Goal: Task Accomplishment & Management: Complete application form

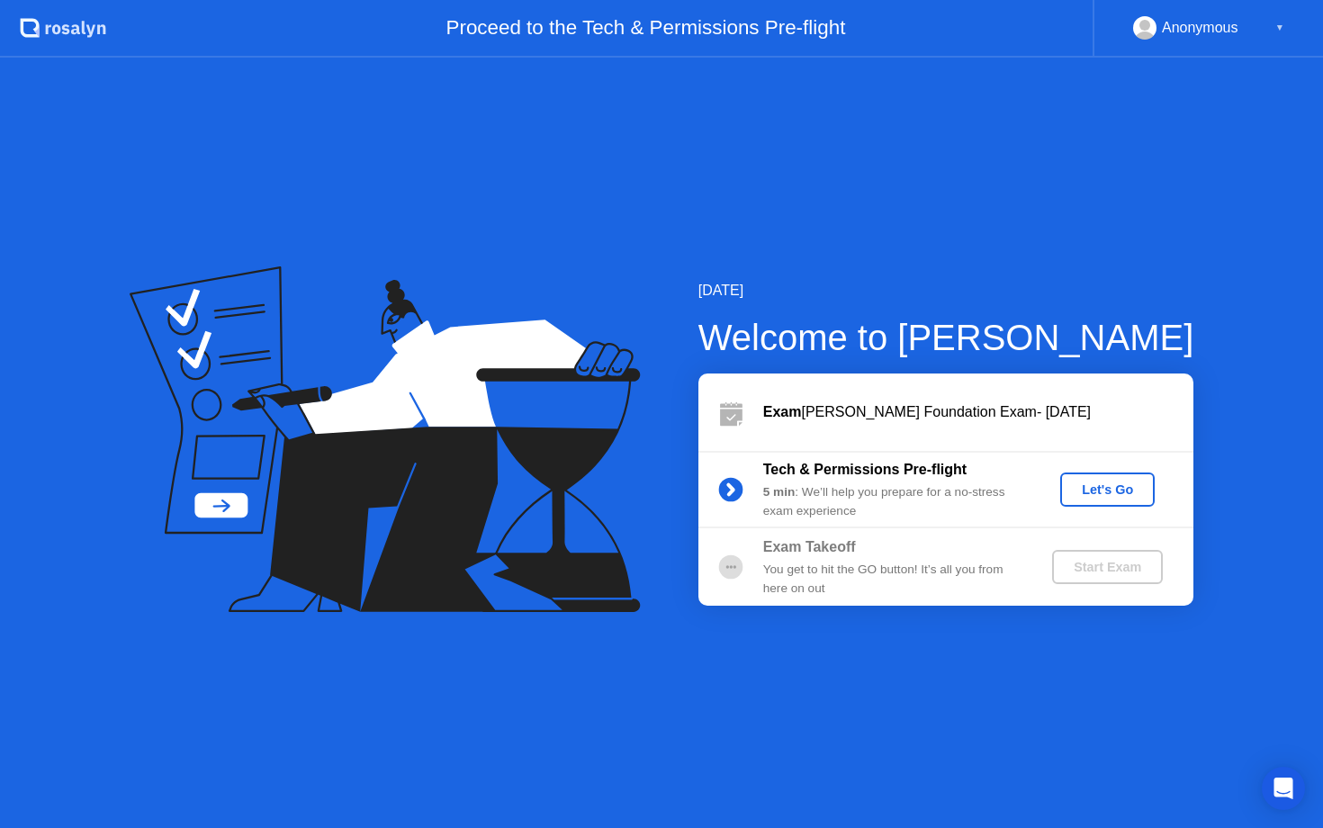
click at [1113, 496] on div "Let's Go" at bounding box center [1108, 489] width 80 height 14
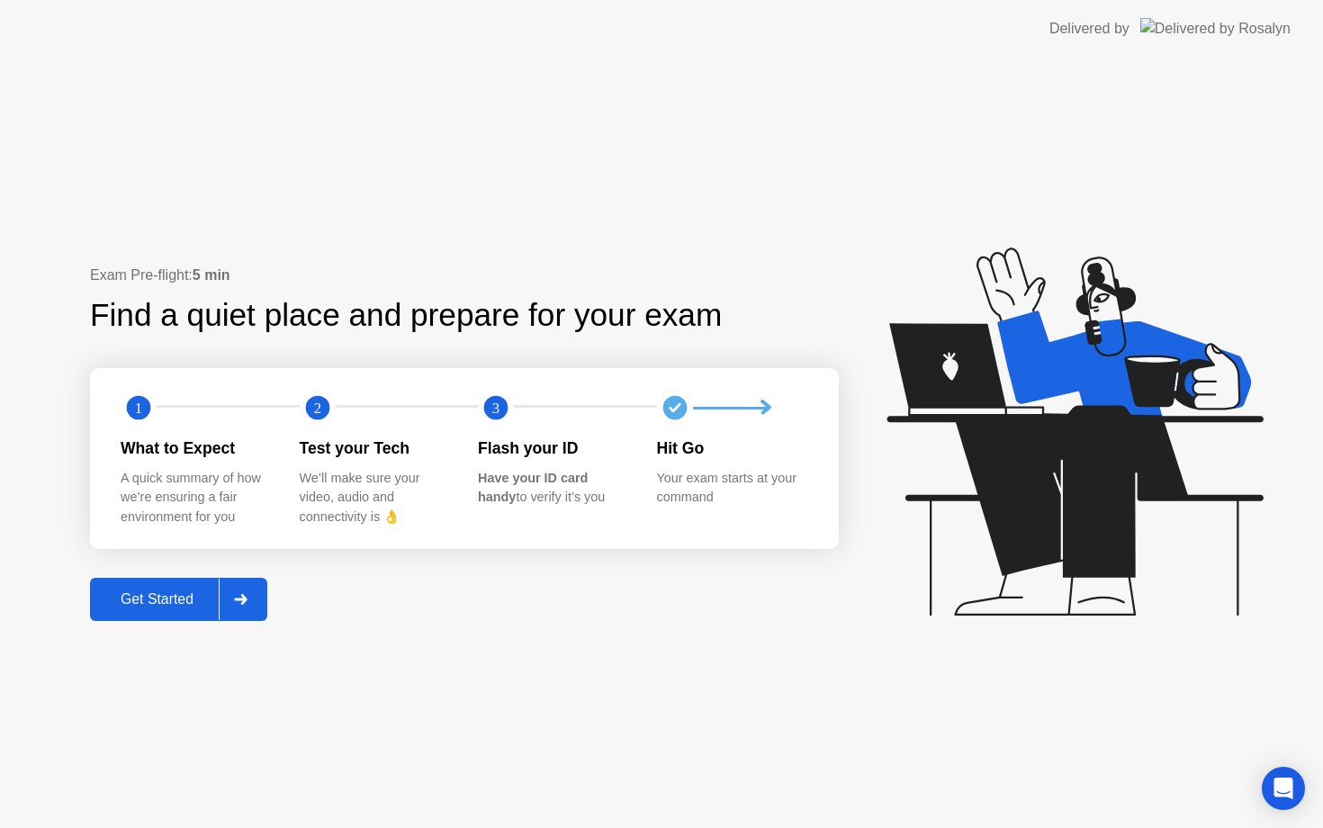
click at [252, 602] on div at bounding box center [240, 599] width 43 height 41
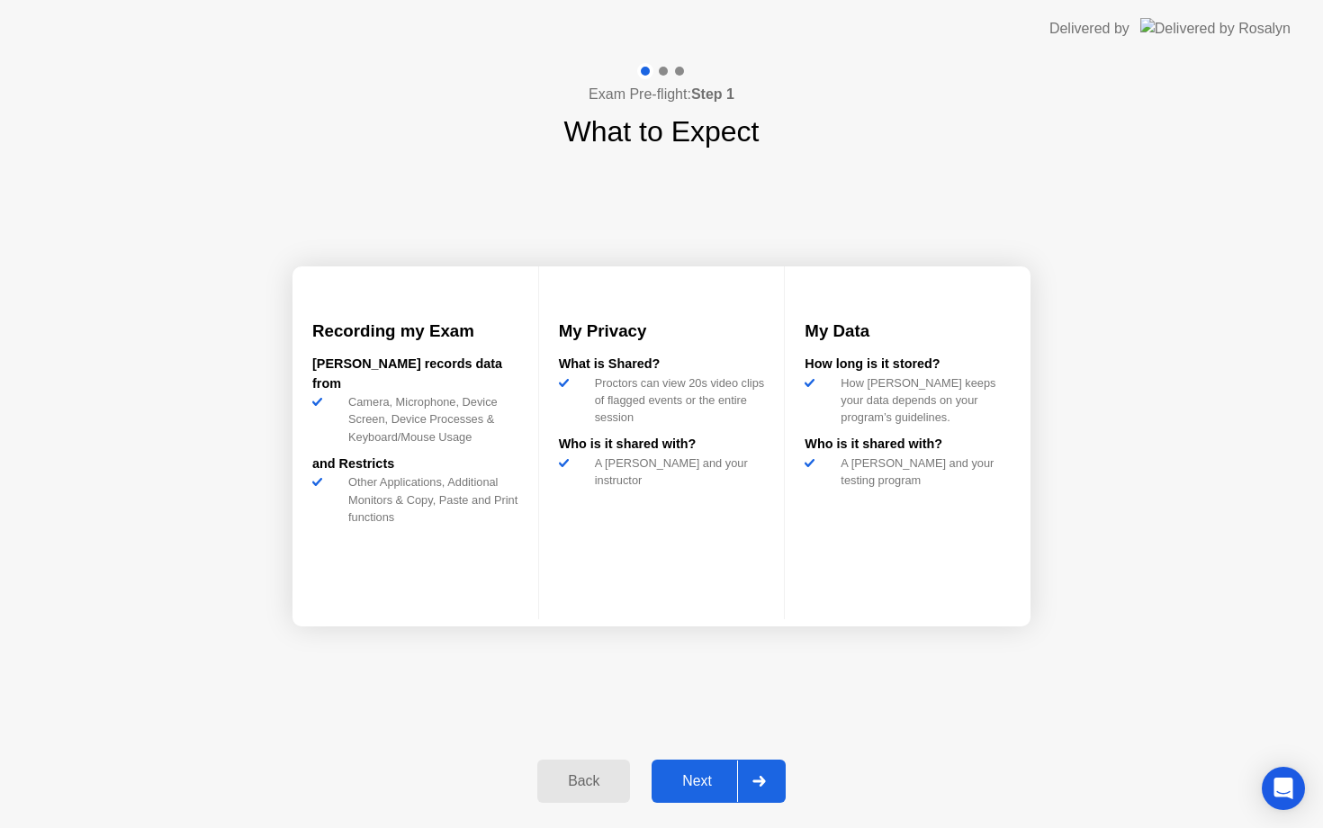
click at [772, 777] on div at bounding box center [758, 781] width 43 height 41
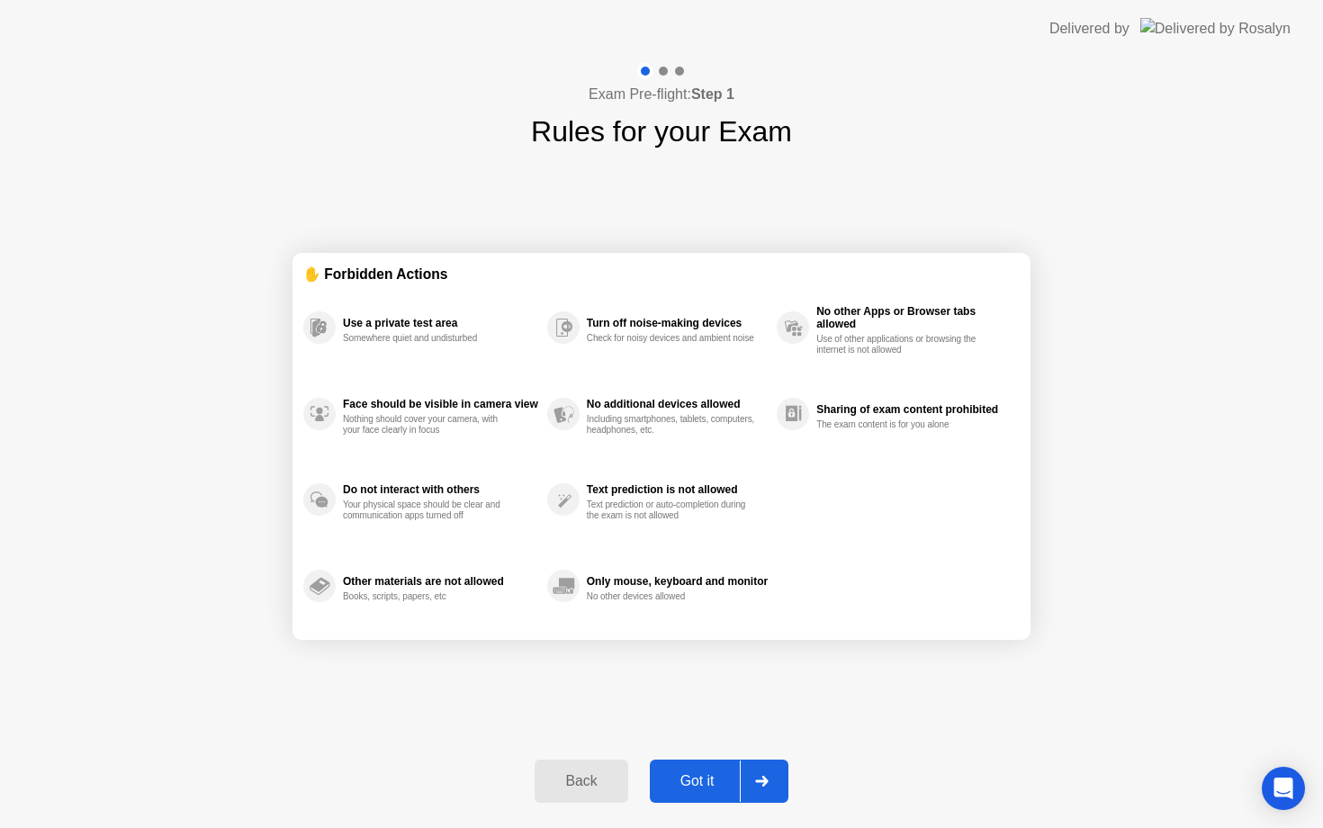
click at [725, 770] on button "Got it" at bounding box center [719, 781] width 139 height 43
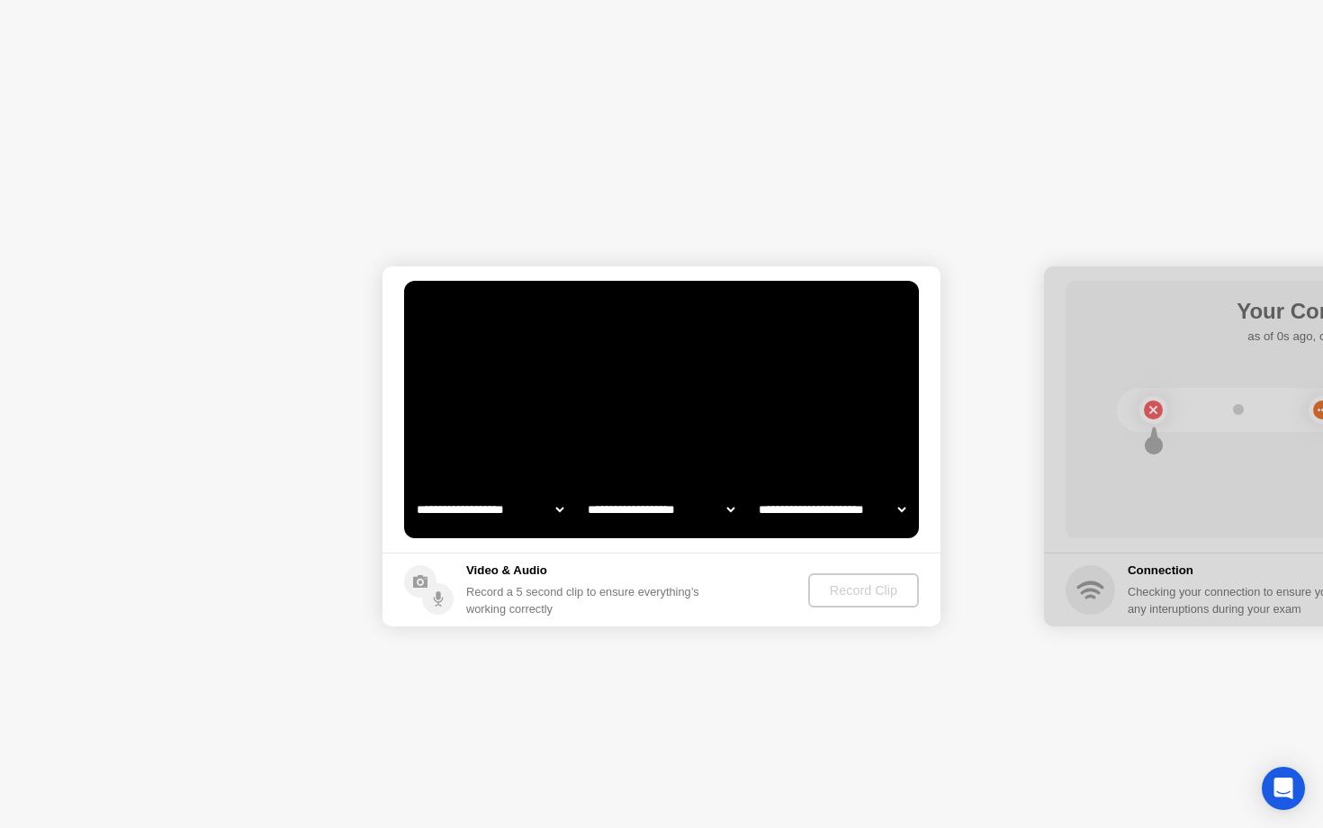
select select "**********"
select select "*******"
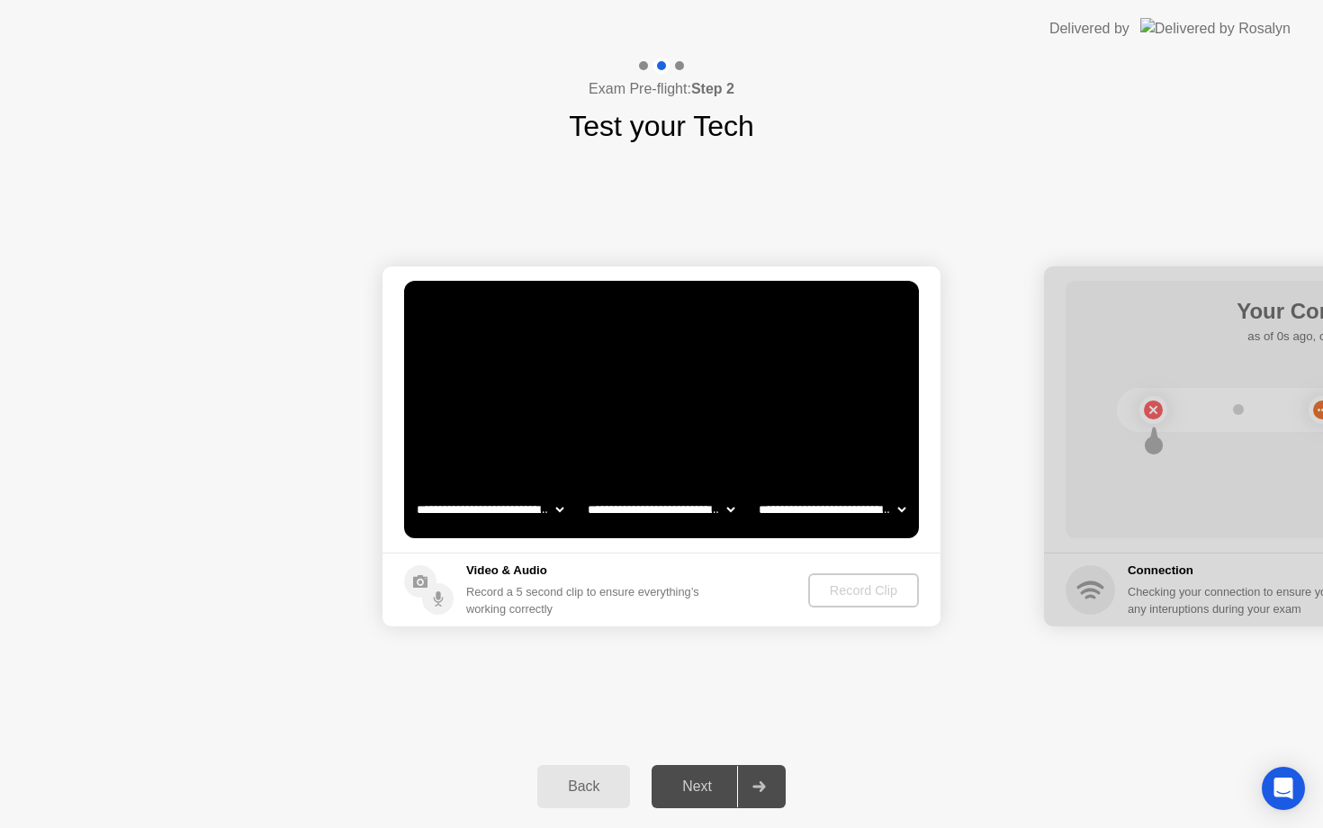
click at [664, 448] on video at bounding box center [661, 409] width 515 height 257
click at [861, 593] on div "Record Clip" at bounding box center [864, 590] width 96 height 14
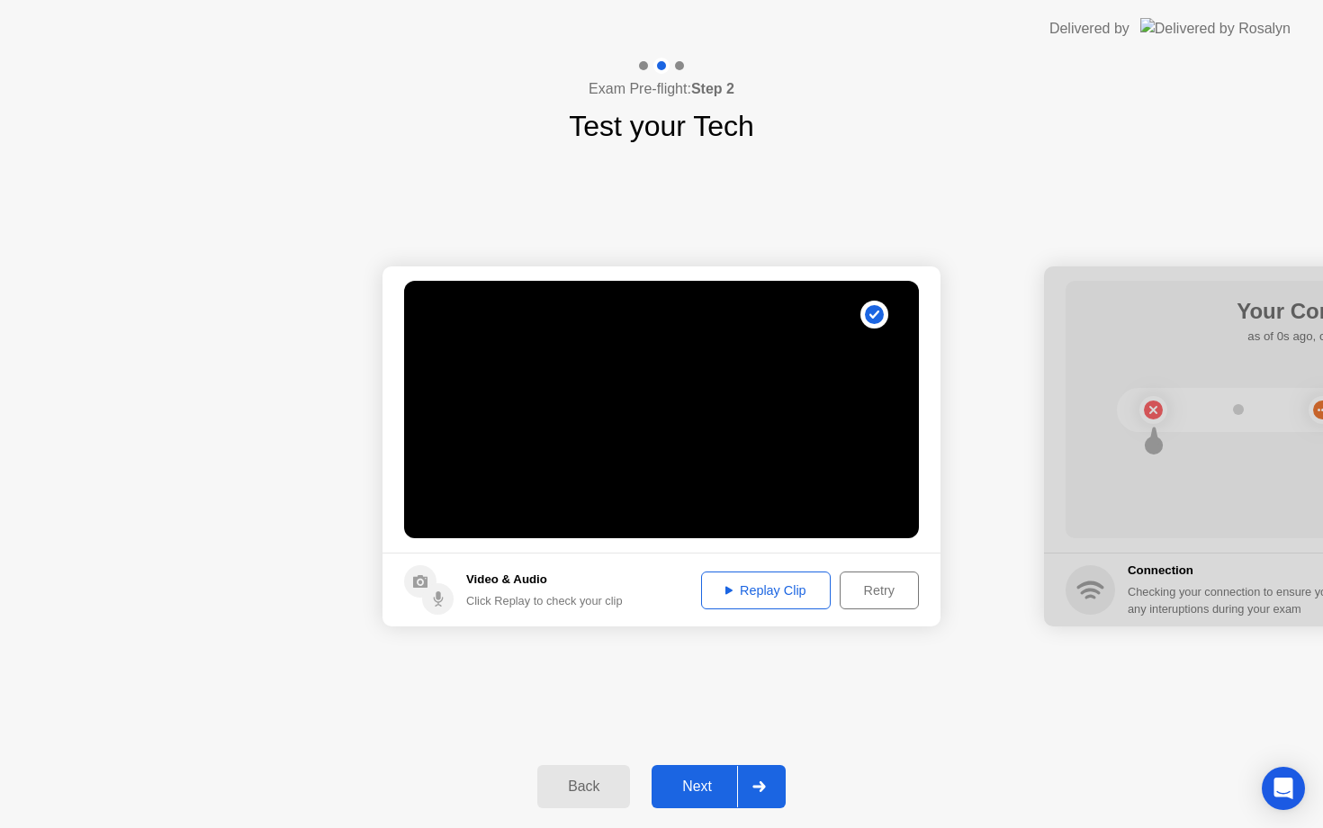
click at [785, 583] on div "Replay Clip" at bounding box center [765, 590] width 117 height 14
click at [697, 791] on div "Next" at bounding box center [697, 787] width 80 height 16
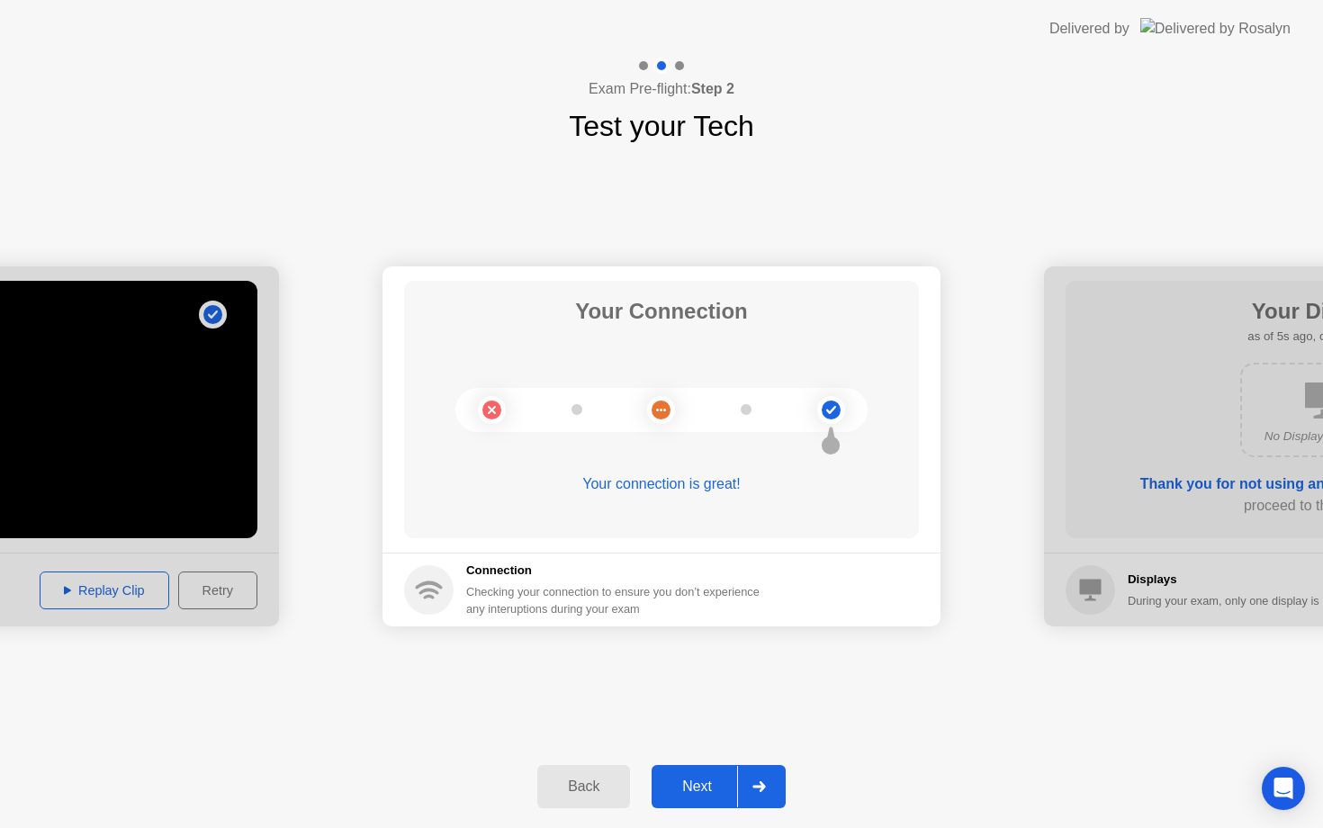
click at [709, 784] on div "Next" at bounding box center [697, 787] width 80 height 16
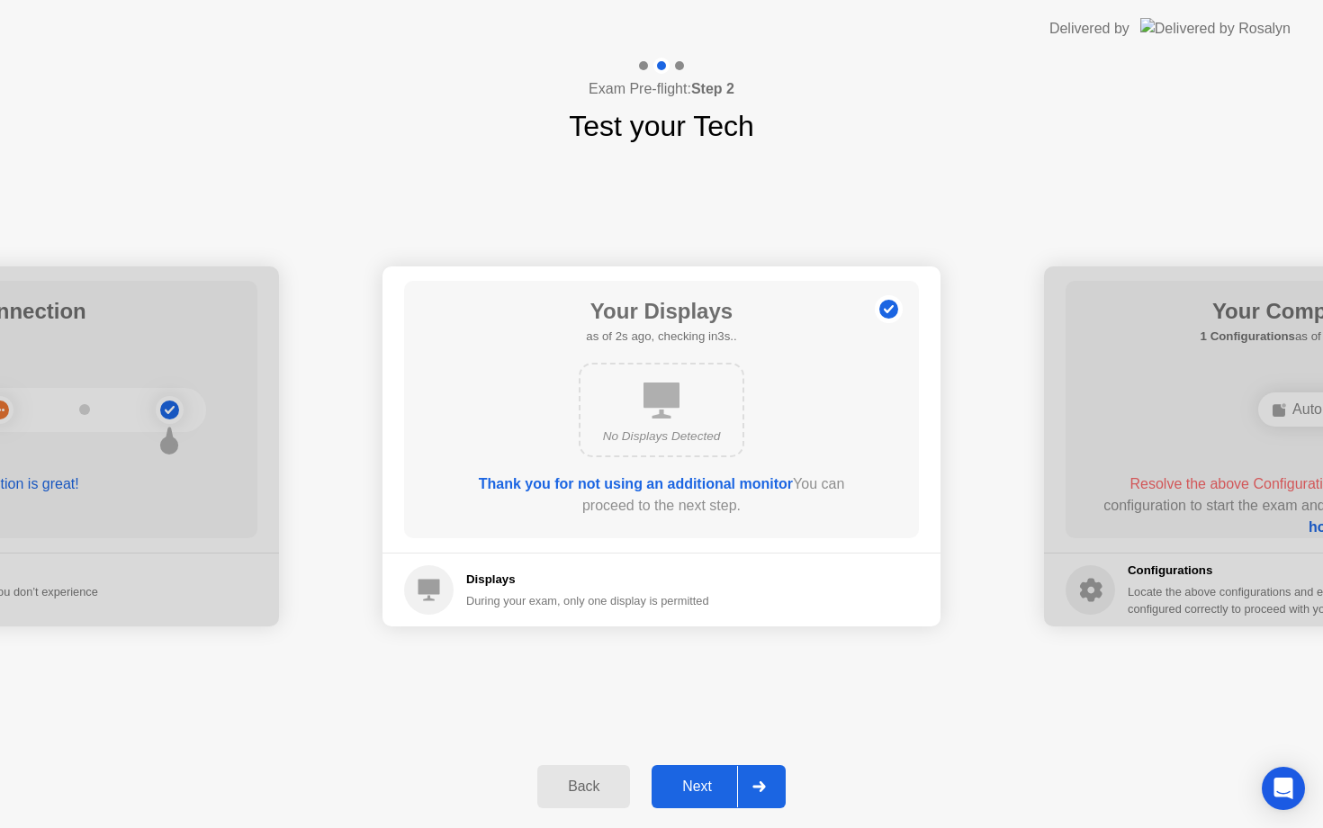
click at [722, 780] on div "Next" at bounding box center [697, 787] width 80 height 16
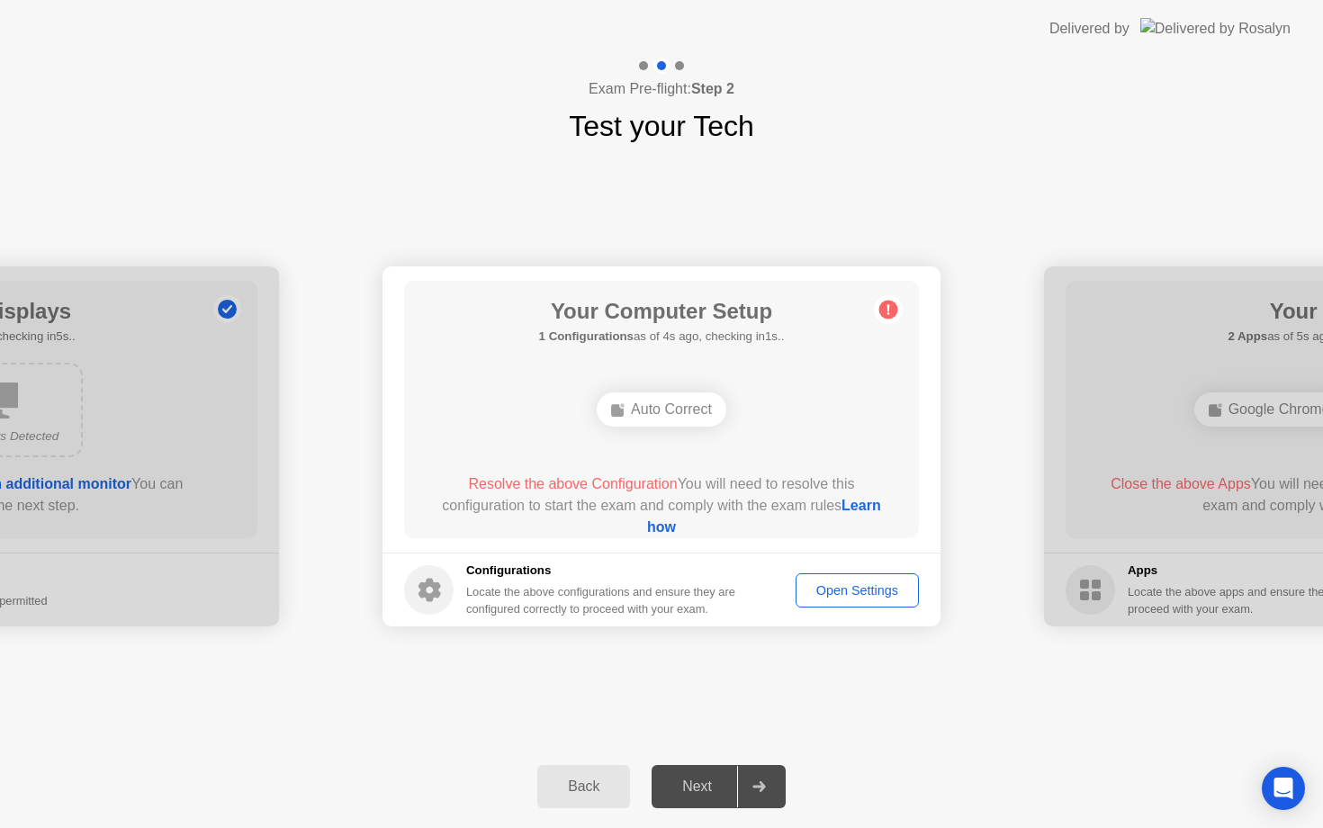
click at [663, 530] on link "Learn how" at bounding box center [764, 516] width 234 height 37
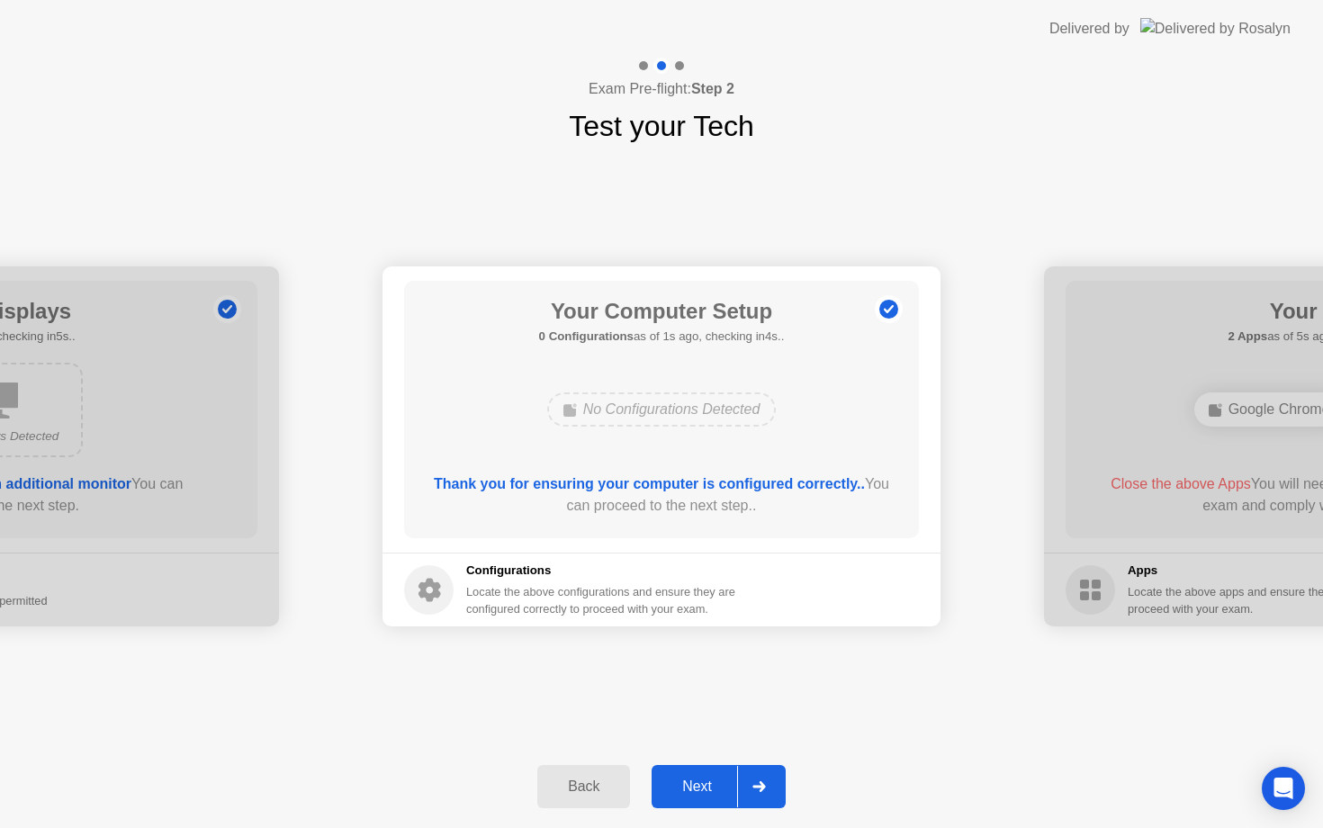
click at [698, 793] on div "Next" at bounding box center [697, 787] width 80 height 16
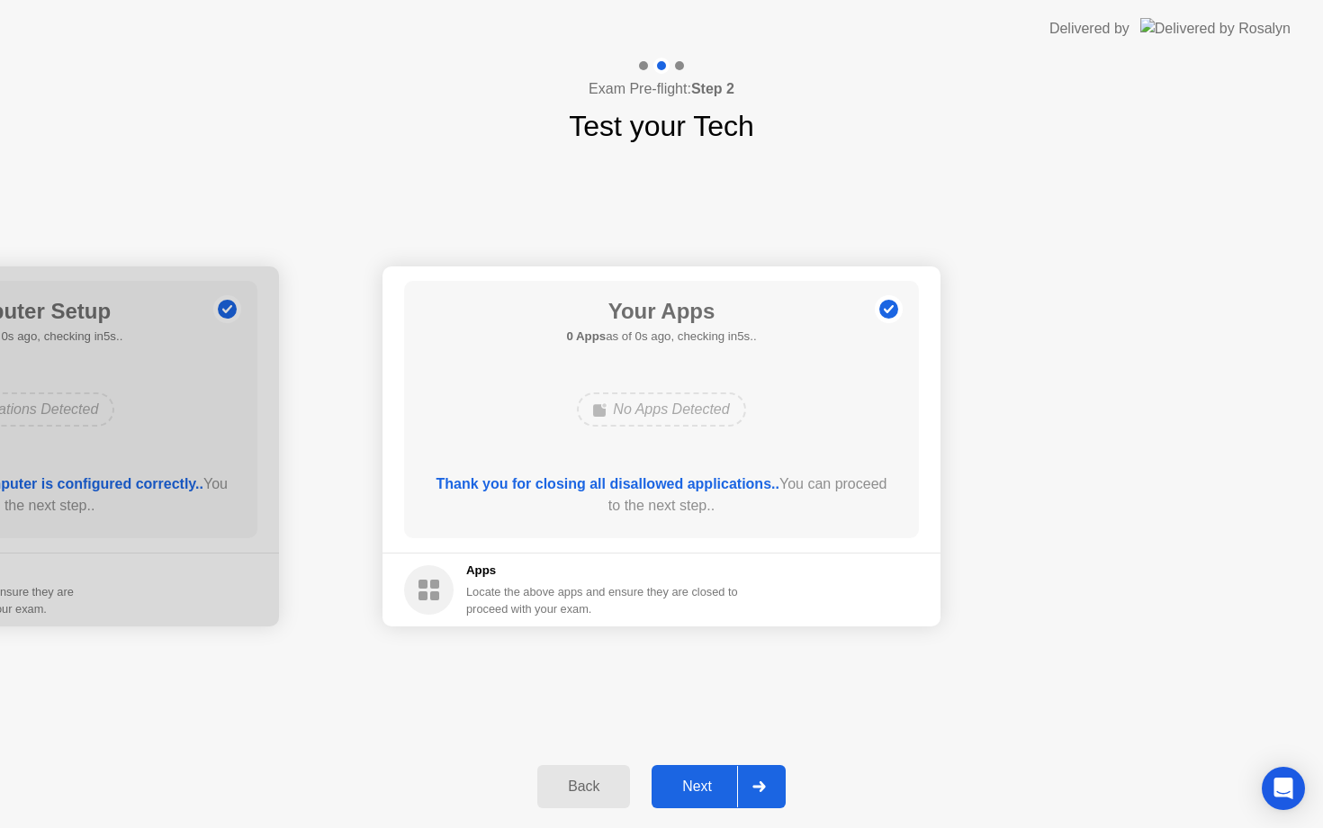
click at [704, 794] on div "Next" at bounding box center [697, 787] width 80 height 16
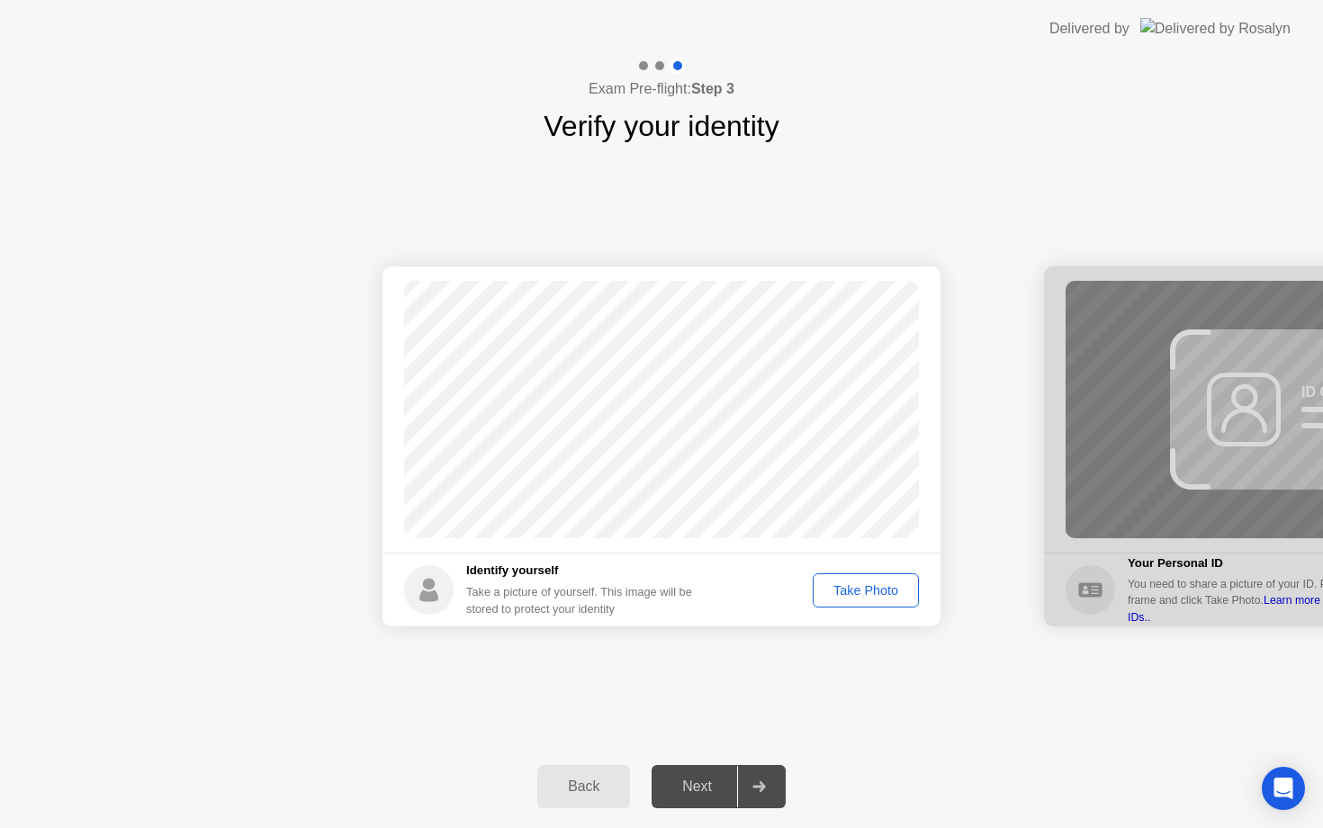
click at [887, 586] on div "Take Photo" at bounding box center [866, 590] width 94 height 14
click at [890, 591] on div "Retake" at bounding box center [878, 590] width 70 height 14
click at [884, 587] on div "Take Photo" at bounding box center [866, 590] width 94 height 14
click at [718, 795] on div "Next" at bounding box center [697, 787] width 80 height 16
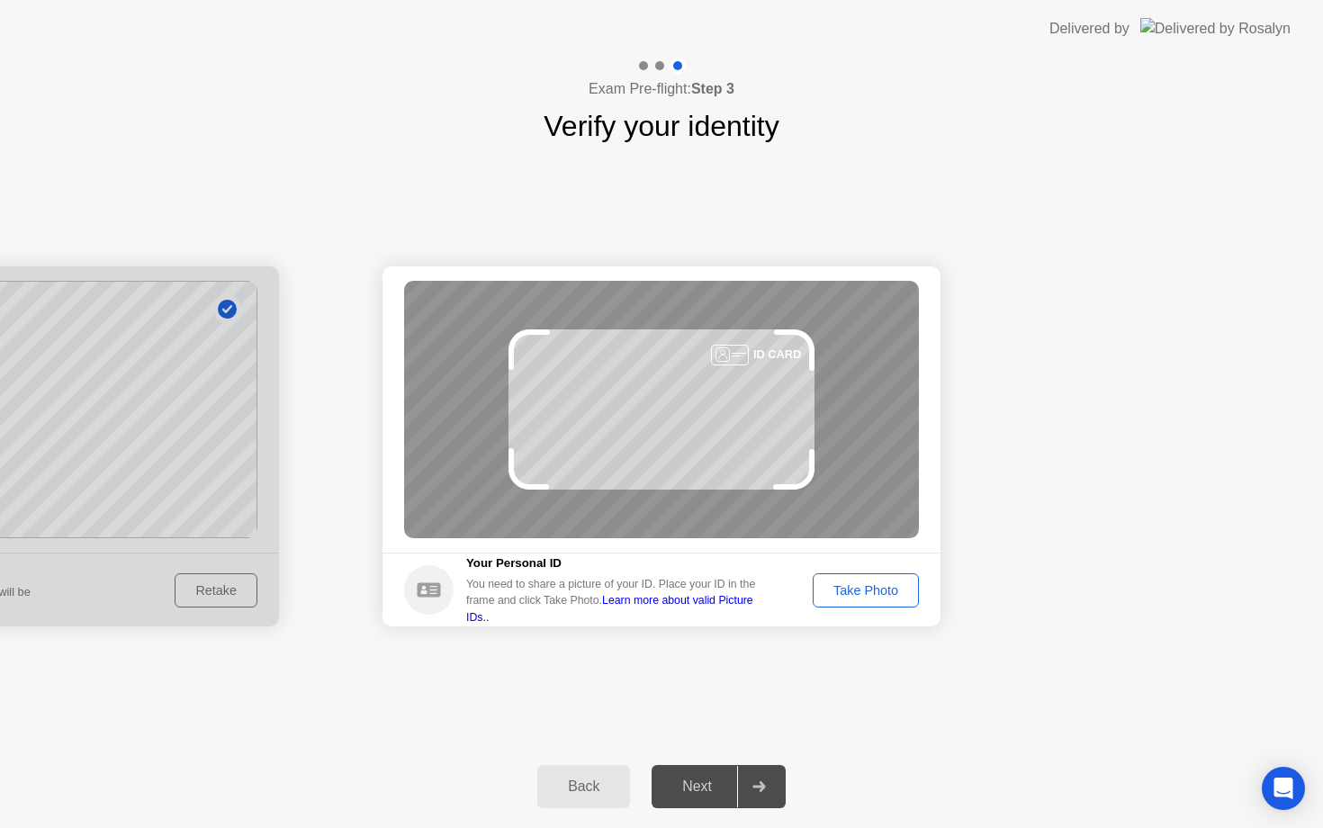
click at [900, 595] on div "Take Photo" at bounding box center [866, 590] width 94 height 14
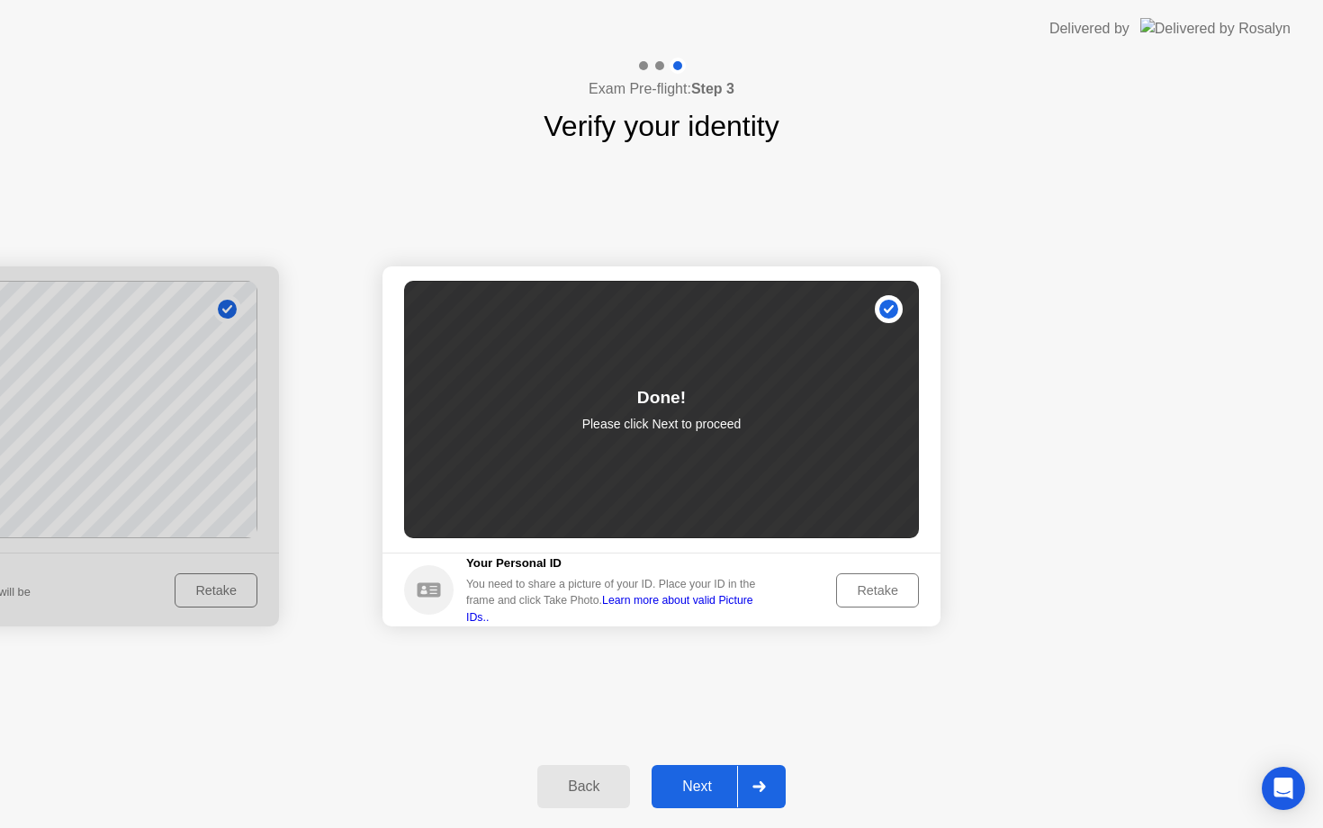
click at [688, 801] on button "Next" at bounding box center [719, 786] width 134 height 43
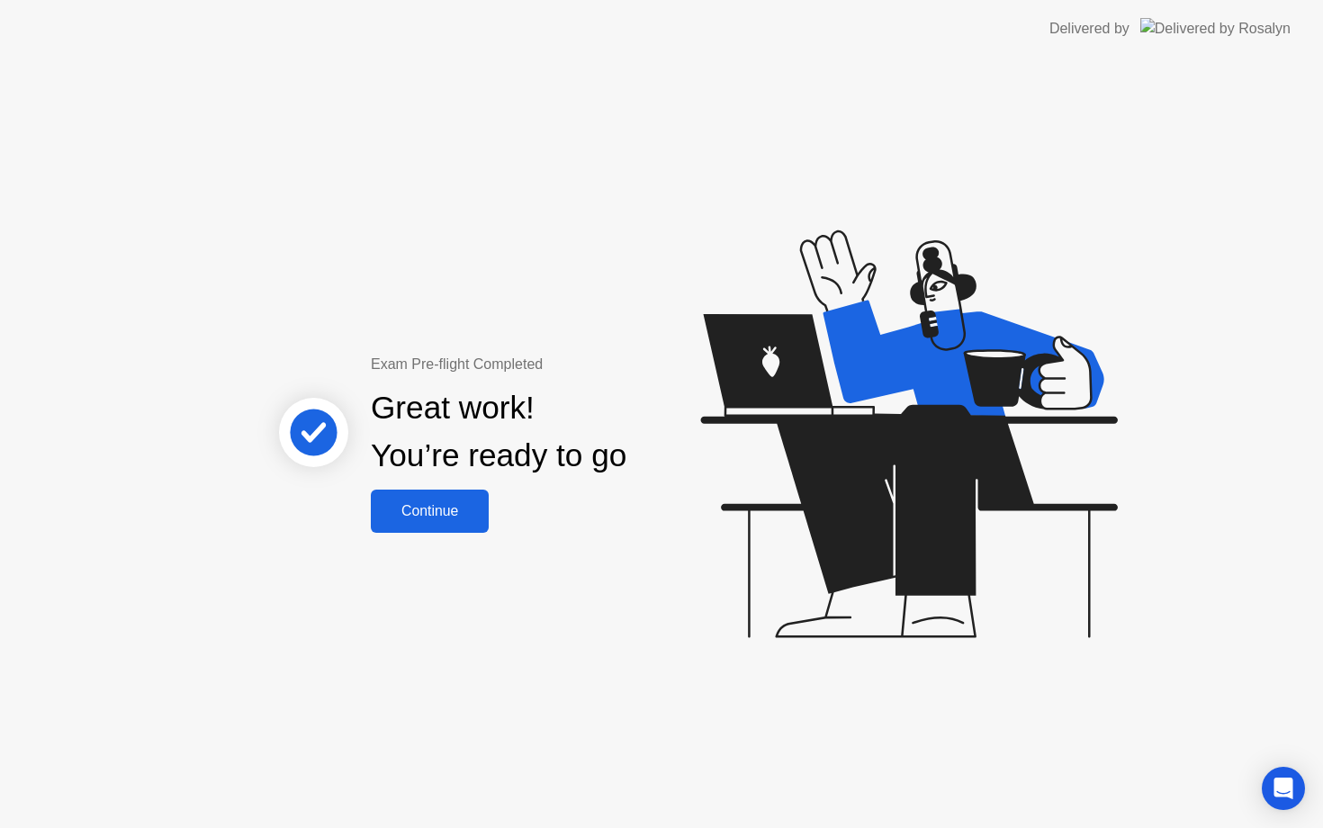
click at [439, 495] on button "Continue" at bounding box center [430, 511] width 118 height 43
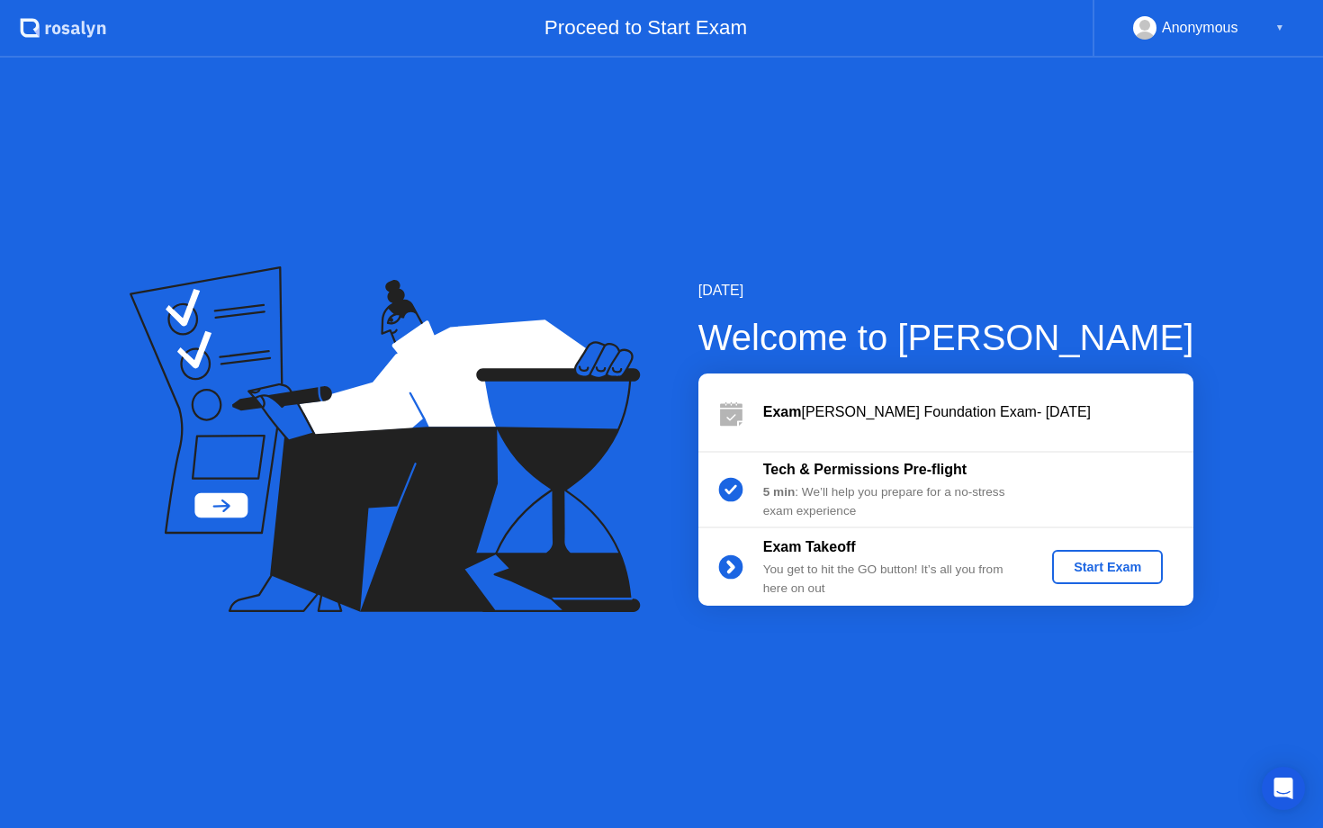
click at [1108, 567] on div "Start Exam" at bounding box center [1107, 567] width 96 height 14
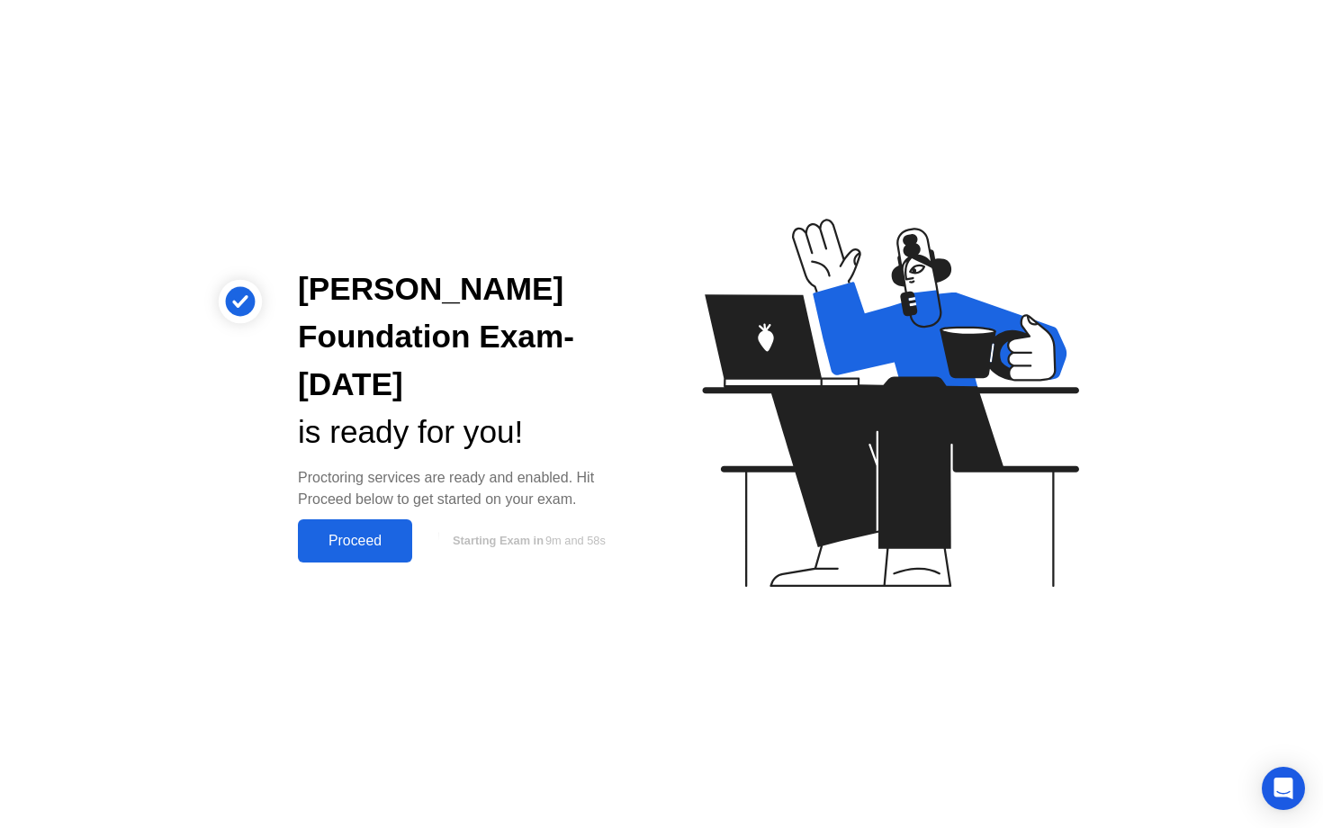
click at [367, 537] on div "Proceed" at bounding box center [355, 541] width 104 height 16
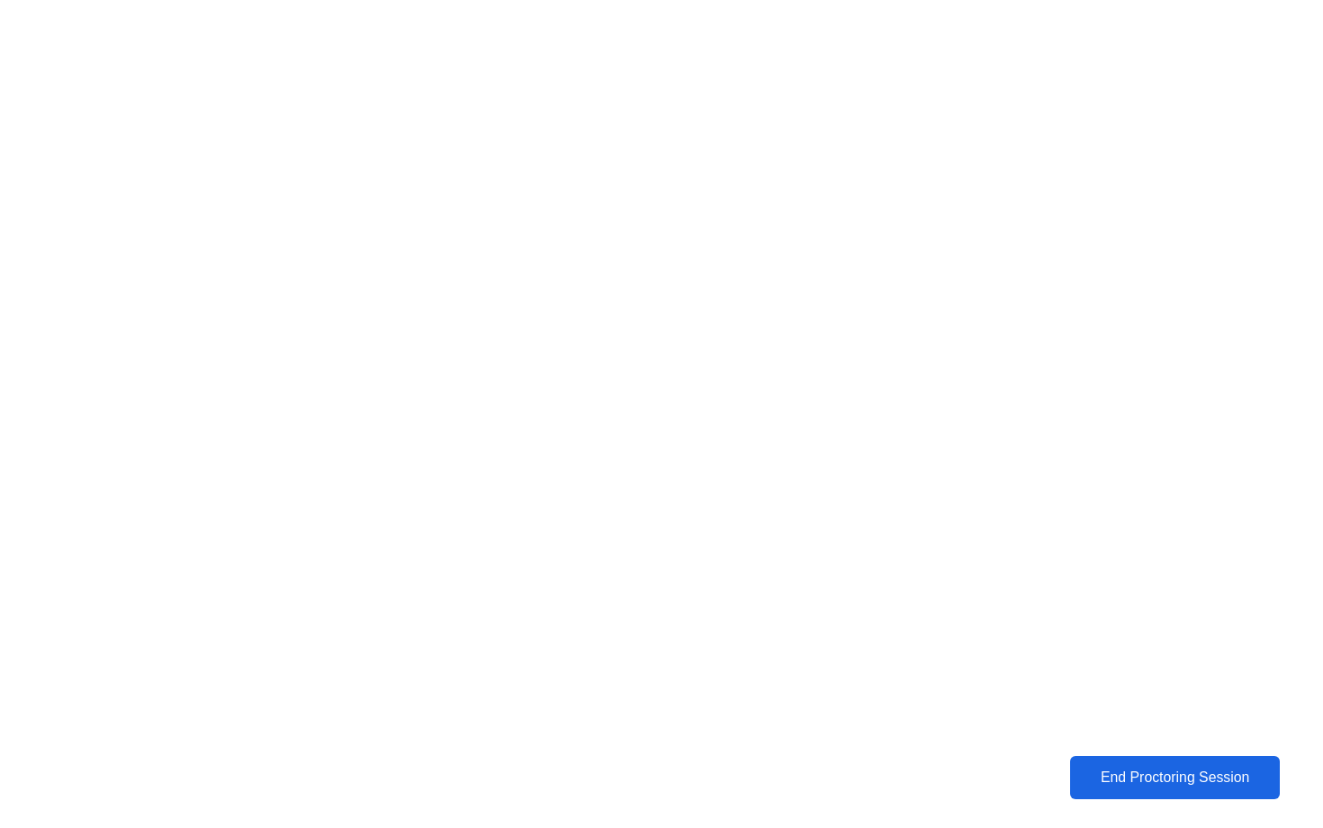
click at [1170, 786] on div "End Proctoring Session" at bounding box center [1175, 778] width 199 height 16
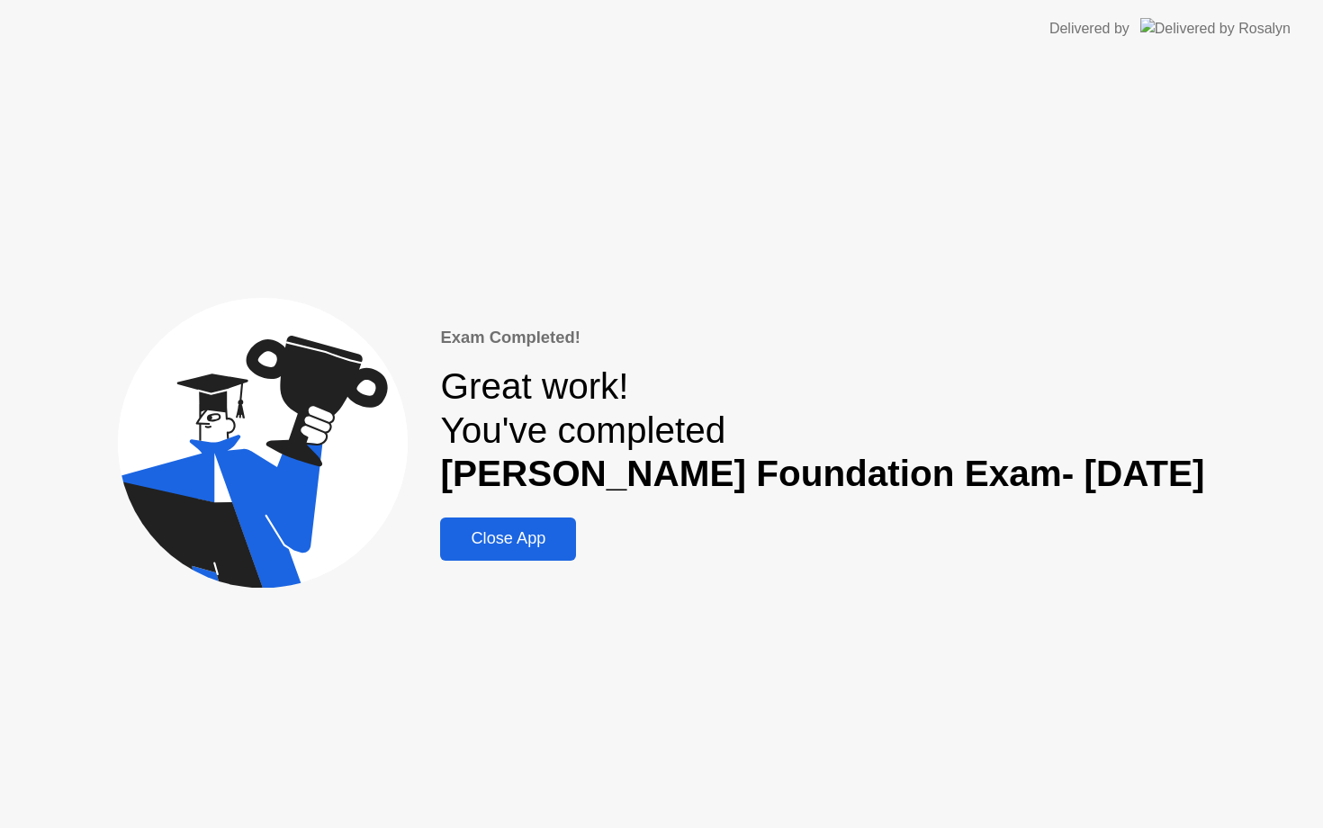
click at [563, 543] on div "Close App" at bounding box center [508, 538] width 125 height 19
